Goal: Transaction & Acquisition: Purchase product/service

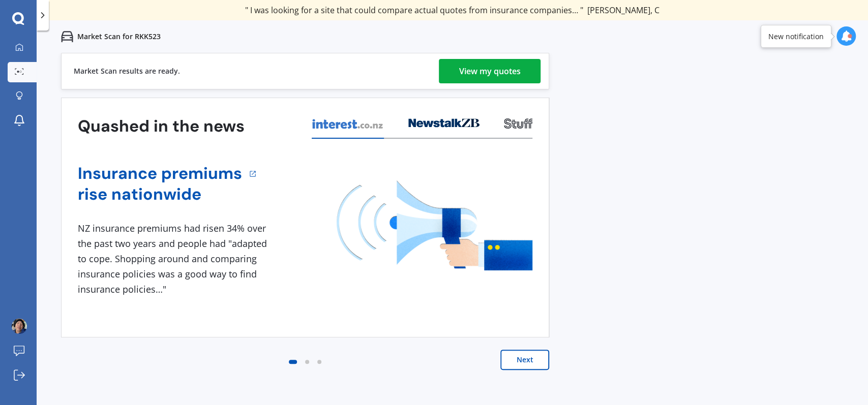
click at [472, 73] on div "View my quotes" at bounding box center [490, 71] width 62 height 24
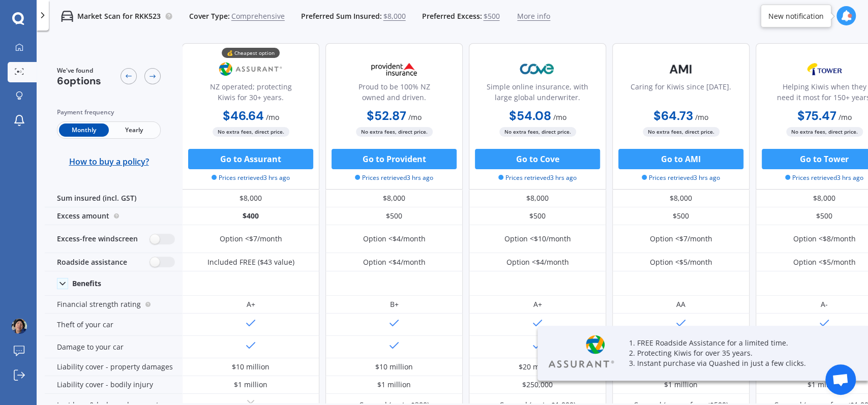
click at [135, 132] on span "Yearly" at bounding box center [134, 130] width 50 height 13
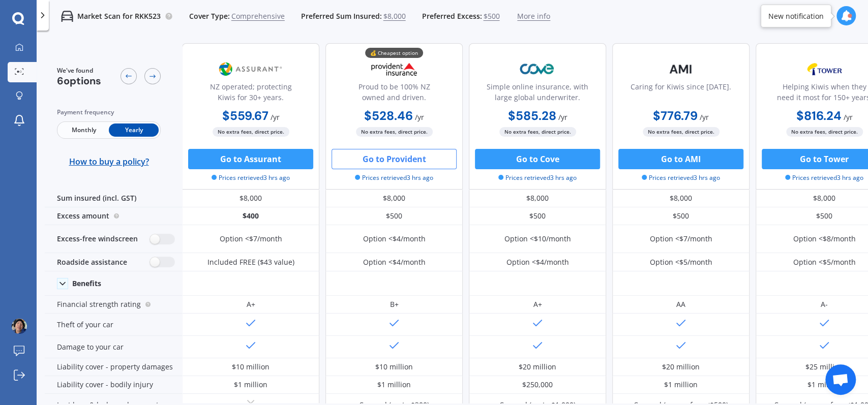
click at [396, 159] on button "Go to Provident" at bounding box center [393, 159] width 125 height 20
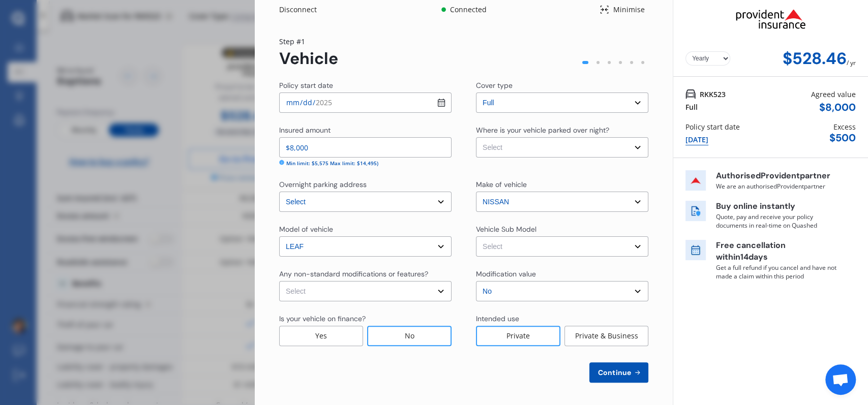
scroll to position [6, 0]
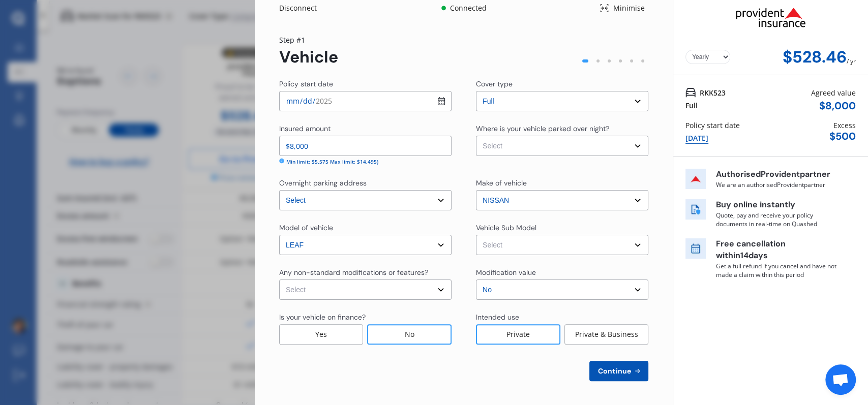
click at [542, 243] on select "Select Leaf ZE0 S Hatchback 5dr CVT 1sp E/110kW (40kWh) [IMP] Leaf ZE0 G Hatchb…" at bounding box center [562, 245] width 172 height 20
select select "NZVNISS2017AEEL"
click at [476, 235] on select "Select Leaf ZE0 S Hatchback 5dr CVT 1sp E/110kW (40kWh) [IMP] Leaf ZE0 G Hatchb…" at bounding box center [562, 245] width 172 height 20
click at [436, 288] on select "Select None [MEDICAL_DATA] System(NOS) Roll Cage Full Racing Harness" at bounding box center [365, 290] width 172 height 20
select select "none"
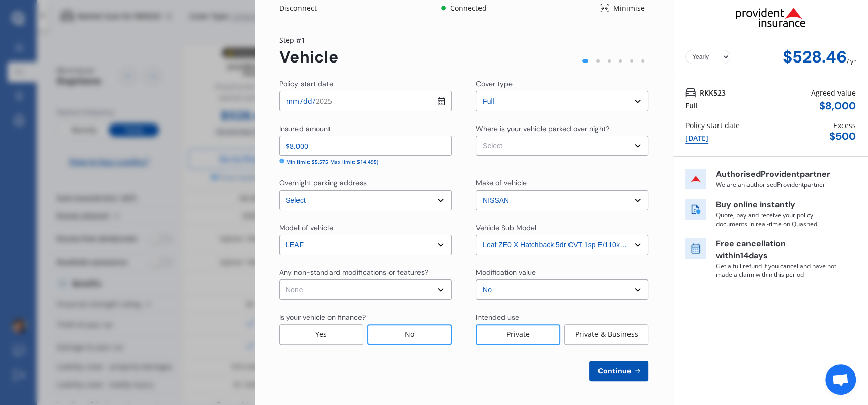
click at [279, 280] on select "Select None [MEDICAL_DATA] System(NOS) Roll Cage Full Racing Harness" at bounding box center [365, 290] width 172 height 20
click at [588, 330] on div "Private & Business" at bounding box center [606, 334] width 84 height 20
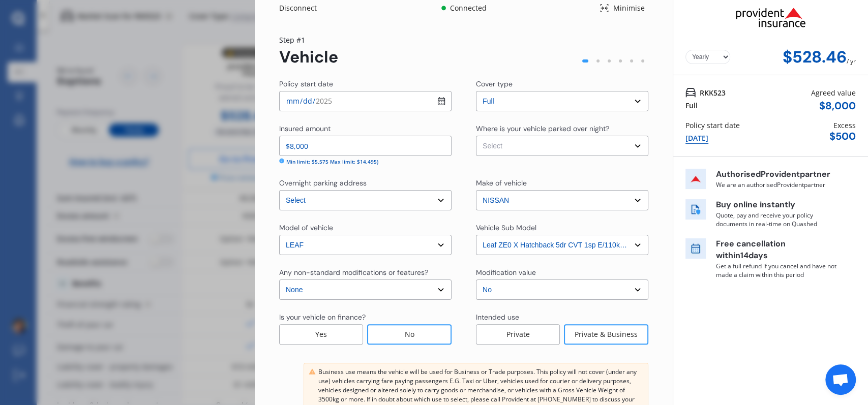
scroll to position [79, 0]
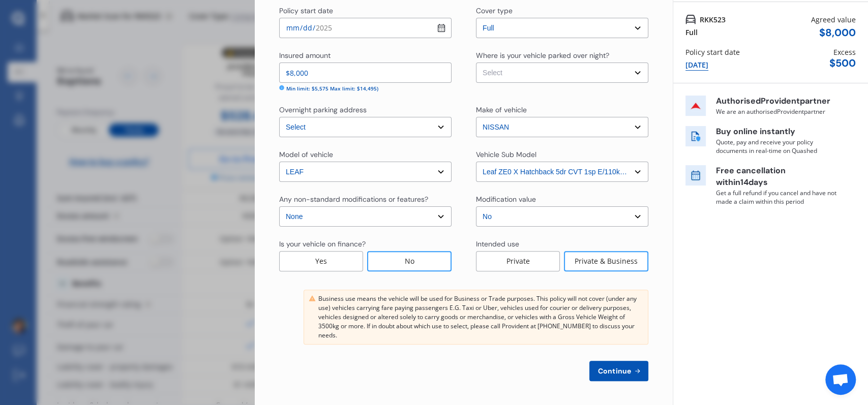
click at [514, 260] on div "Private" at bounding box center [518, 261] width 84 height 20
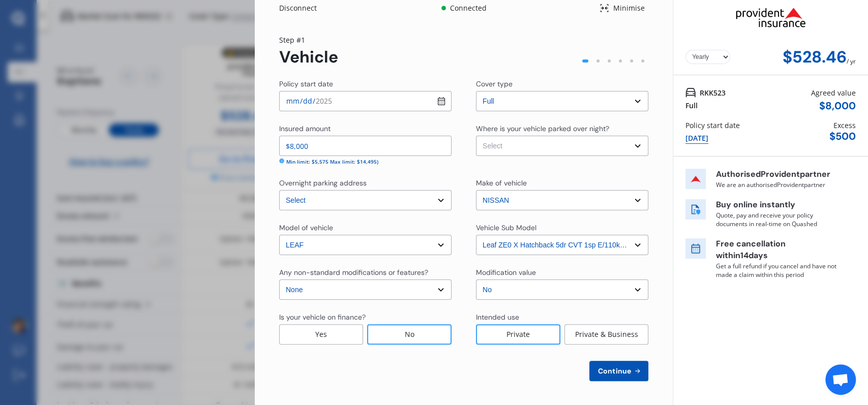
scroll to position [0, 0]
